Goal: Task Accomplishment & Management: Use online tool/utility

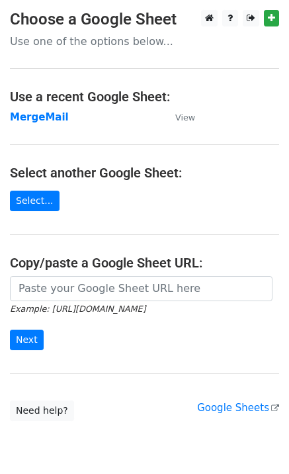
click at [38, 121] on strong "MergeMail" at bounding box center [39, 117] width 59 height 12
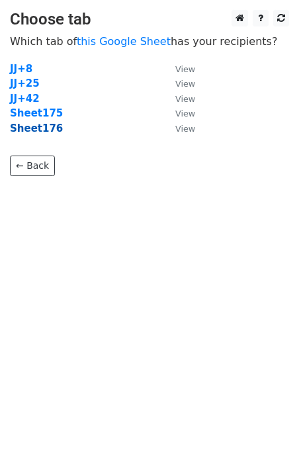
click at [35, 132] on strong "Sheet176" at bounding box center [36, 128] width 53 height 12
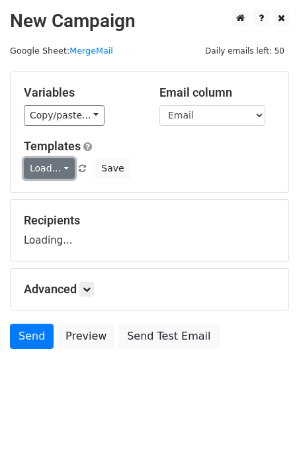
click at [48, 168] on link "Load..." at bounding box center [49, 168] width 51 height 21
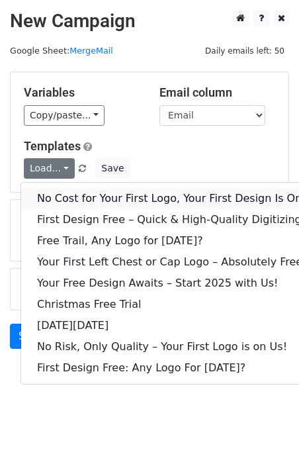
click at [73, 196] on link "No Cost for Your First Logo, Your First Design Is On Us!" at bounding box center [179, 198] width 317 height 21
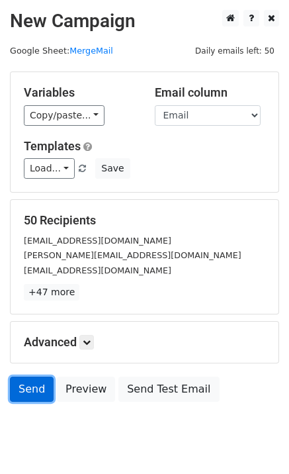
click at [21, 381] on link "Send" at bounding box center [32, 388] width 44 height 25
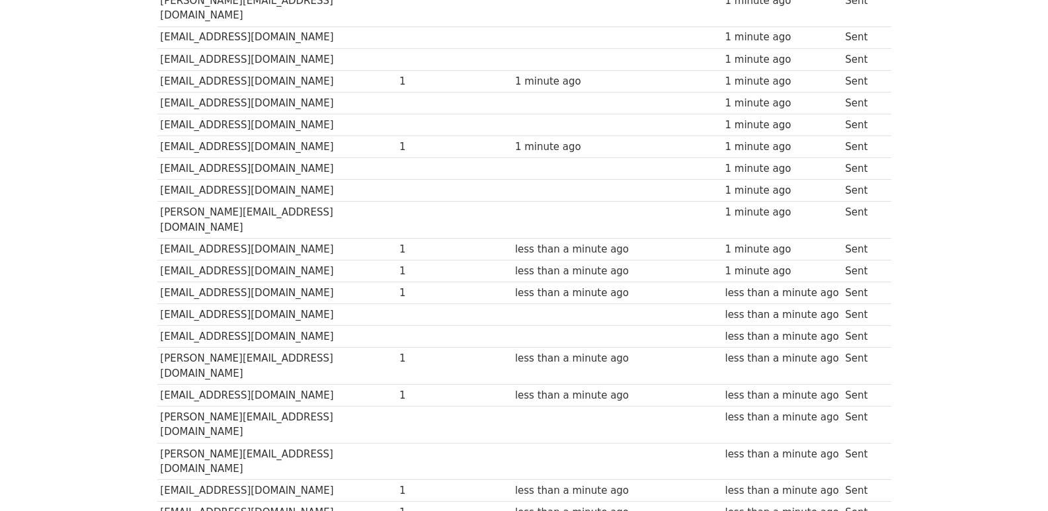
scroll to position [921, 0]
